Goal: Information Seeking & Learning: Learn about a topic

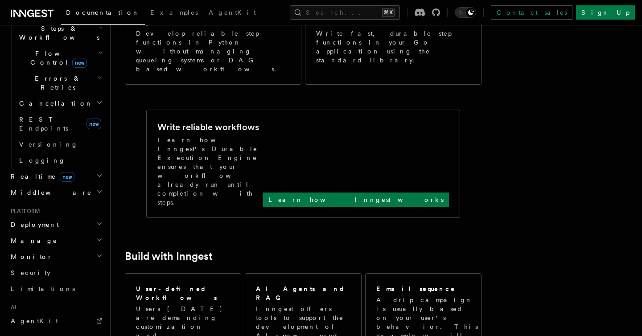
scroll to position [388, 0]
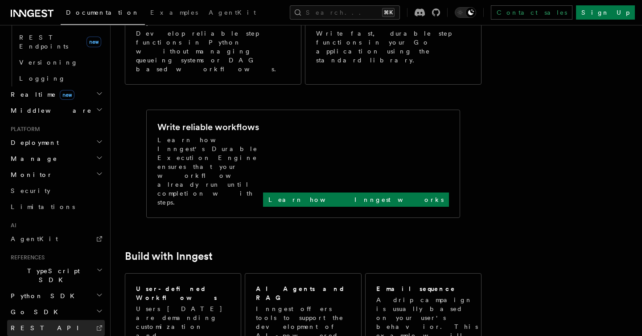
click at [36, 325] on span "REST API" at bounding box center [49, 328] width 76 height 7
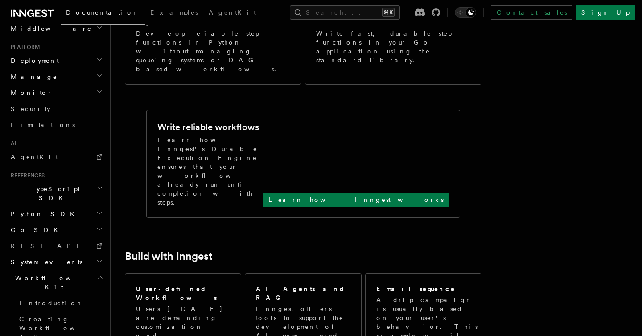
scroll to position [476, 0]
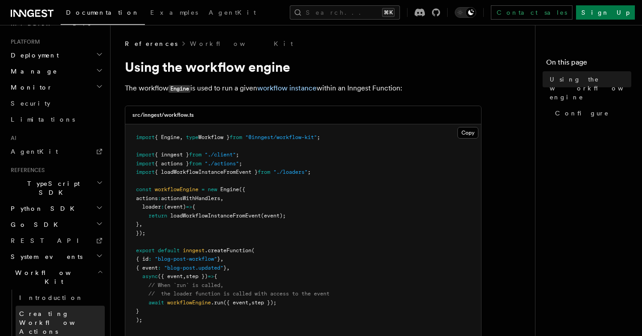
click at [62, 310] on span "Creating Workflow Actions" at bounding box center [58, 322] width 78 height 25
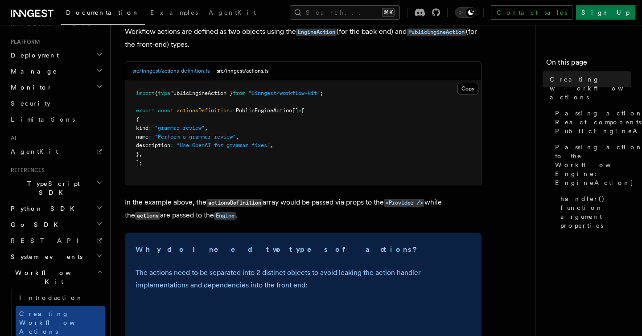
scroll to position [135, 0]
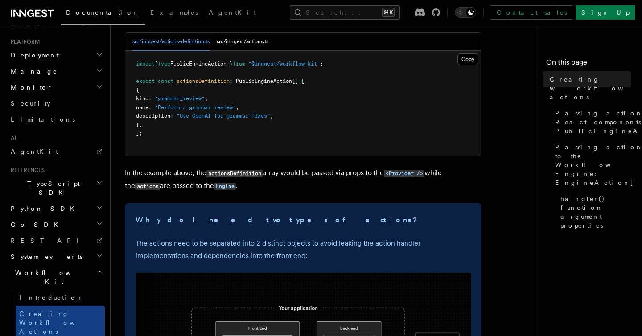
click at [47, 201] on h2 "Python SDK" at bounding box center [56, 209] width 98 height 16
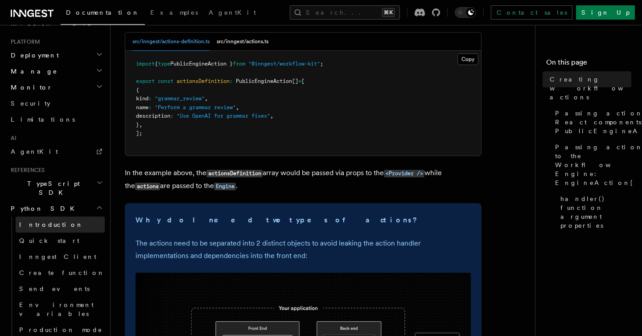
click at [41, 221] on span "Introduction" at bounding box center [51, 224] width 64 height 7
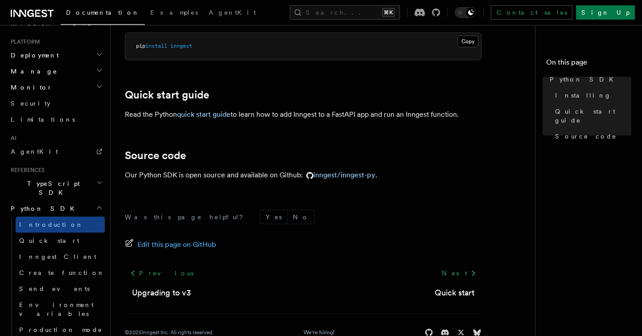
scroll to position [95, 0]
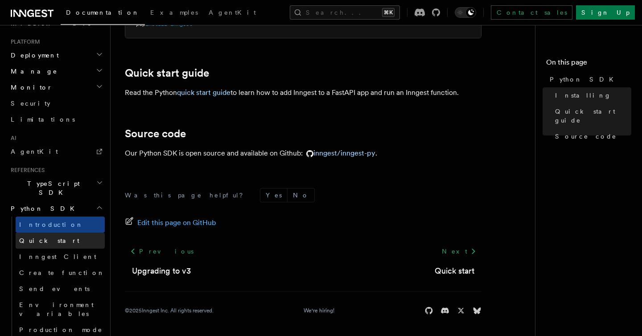
click at [58, 233] on link "Quick start" at bounding box center [60, 241] width 89 height 16
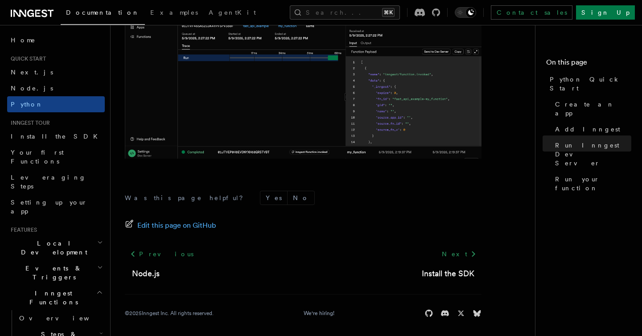
scroll to position [1919, 0]
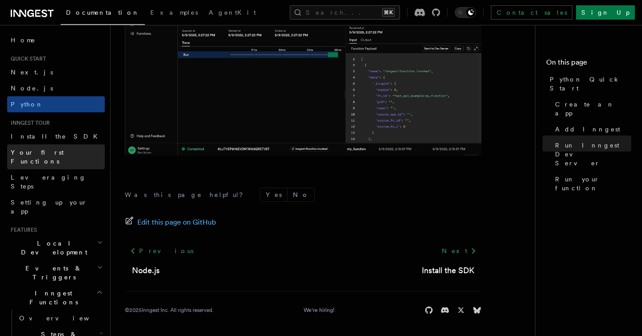
click at [32, 157] on span "Your first Functions" at bounding box center [58, 157] width 94 height 18
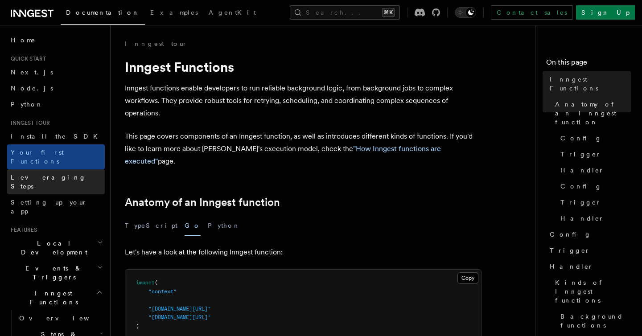
click at [44, 174] on span "Leveraging Steps" at bounding box center [48, 182] width 75 height 16
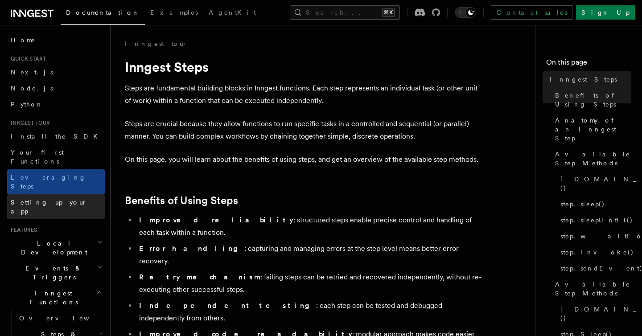
click at [43, 198] on span "Setting up your app" at bounding box center [58, 207] width 94 height 18
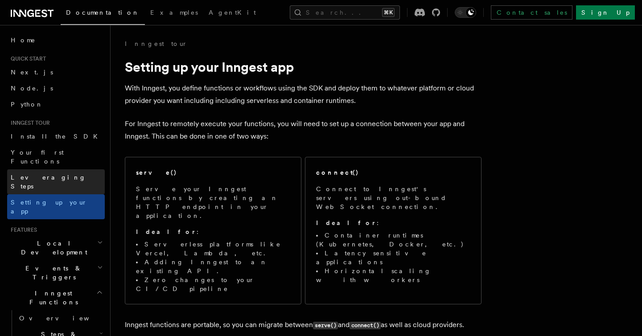
click at [38, 176] on link "Leveraging Steps" at bounding box center [56, 182] width 98 height 25
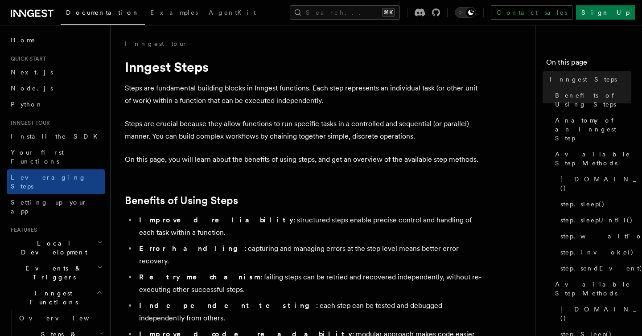
click at [67, 194] on link "Setting up your app" at bounding box center [56, 206] width 98 height 25
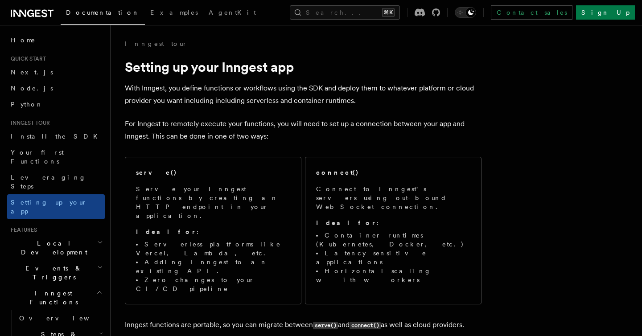
click at [80, 327] on h2 "Steps & Workflows" at bounding box center [60, 339] width 89 height 25
click at [79, 327] on h2 "Steps & Workflows" at bounding box center [60, 339] width 89 height 25
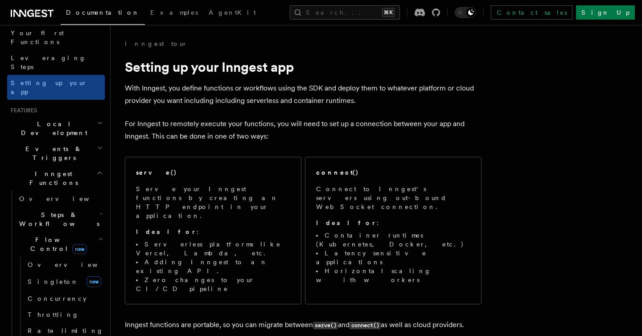
scroll to position [204, 0]
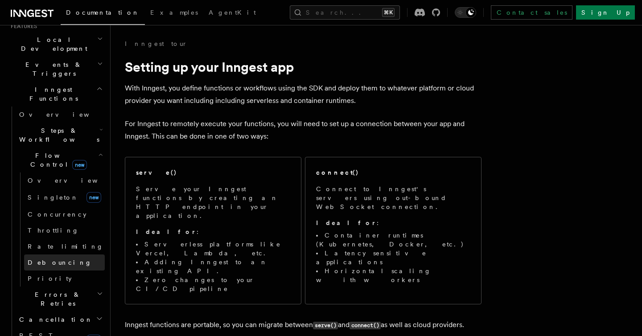
click at [79, 255] on link "Debouncing" at bounding box center [64, 263] width 81 height 16
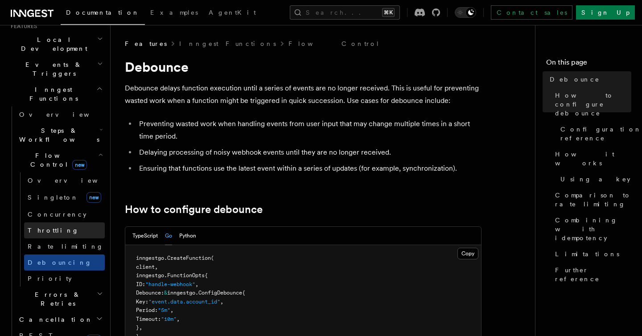
click at [64, 223] on link "Throttling" at bounding box center [64, 231] width 81 height 16
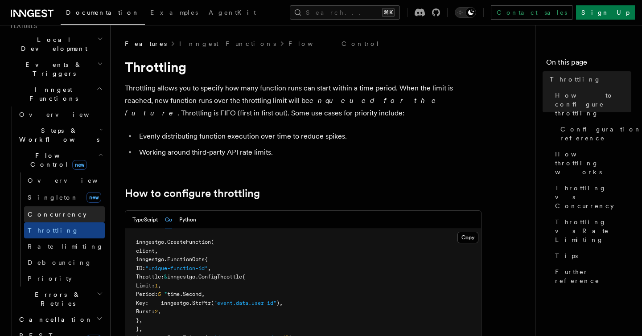
click at [57, 211] on span "Concurrency" at bounding box center [57, 214] width 59 height 7
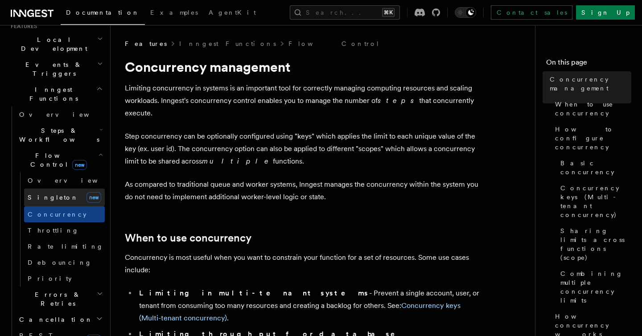
click at [61, 189] on link "Singleton new" at bounding box center [64, 198] width 81 height 18
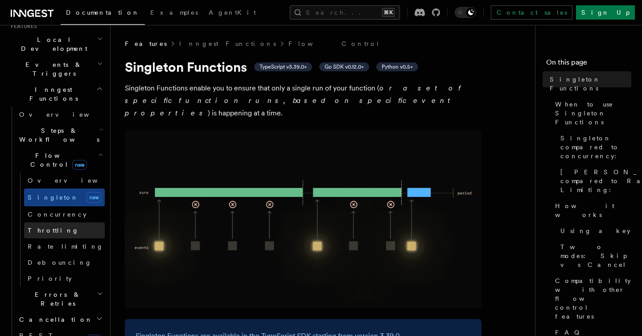
click at [64, 223] on link "Throttling" at bounding box center [64, 231] width 81 height 16
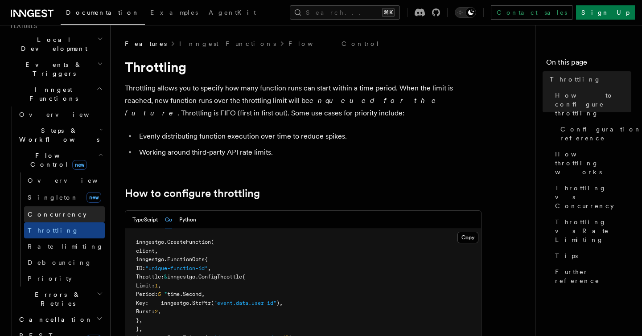
click at [60, 211] on span "Concurrency" at bounding box center [57, 214] width 59 height 7
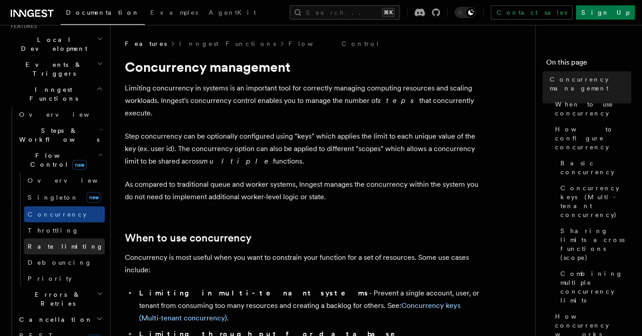
click at [60, 239] on link "Rate limiting" at bounding box center [64, 247] width 81 height 16
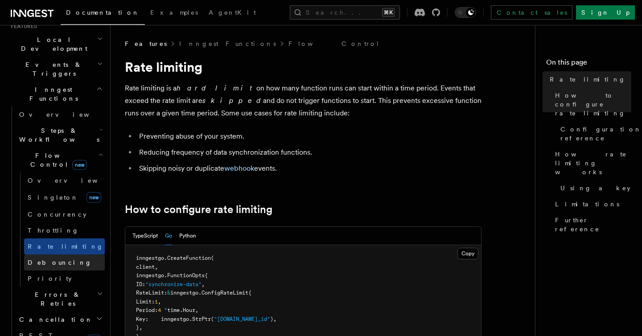
click at [56, 259] on span "Debouncing" at bounding box center [60, 262] width 64 height 7
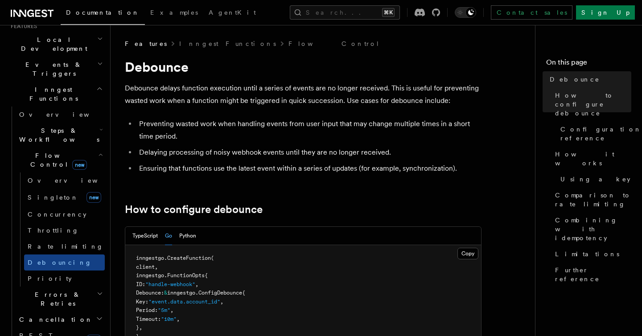
click at [54, 287] on h2 "Errors & Retries" at bounding box center [60, 299] width 89 height 25
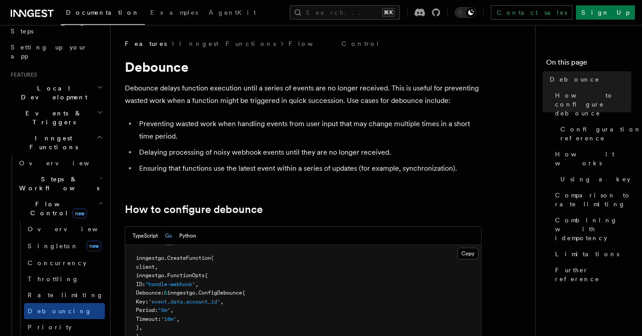
scroll to position [145, 0]
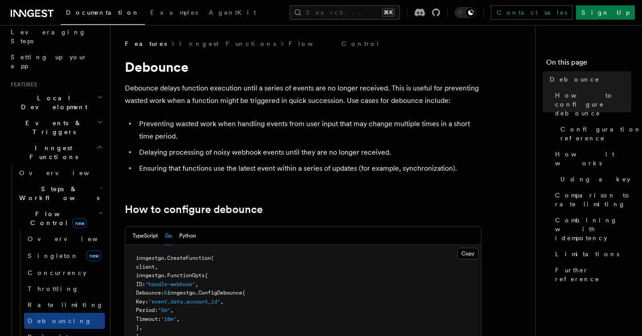
click at [57, 185] on span "Steps & Workflows" at bounding box center [58, 194] width 84 height 18
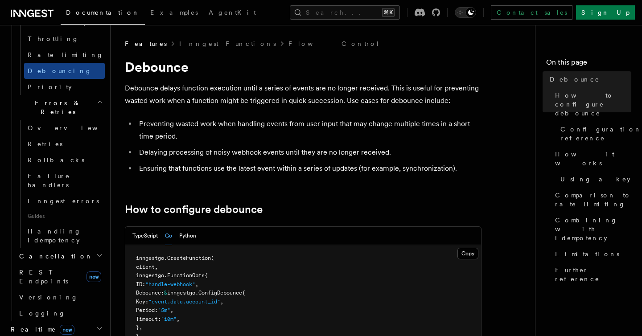
scroll to position [657, 0]
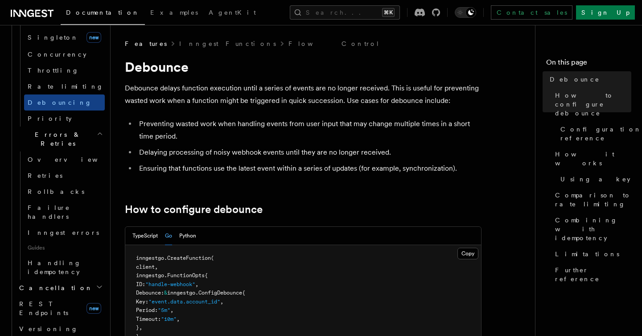
click at [66, 280] on h2 "Cancellation" at bounding box center [60, 288] width 89 height 16
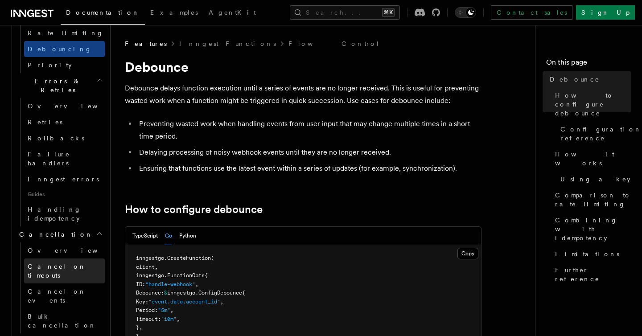
scroll to position [749, 0]
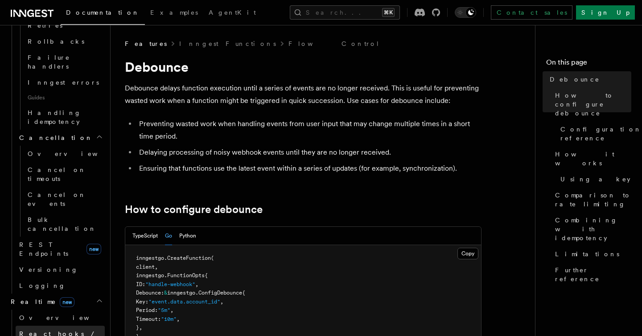
scroll to position [855, 0]
